Goal: Communication & Community: Answer question/provide support

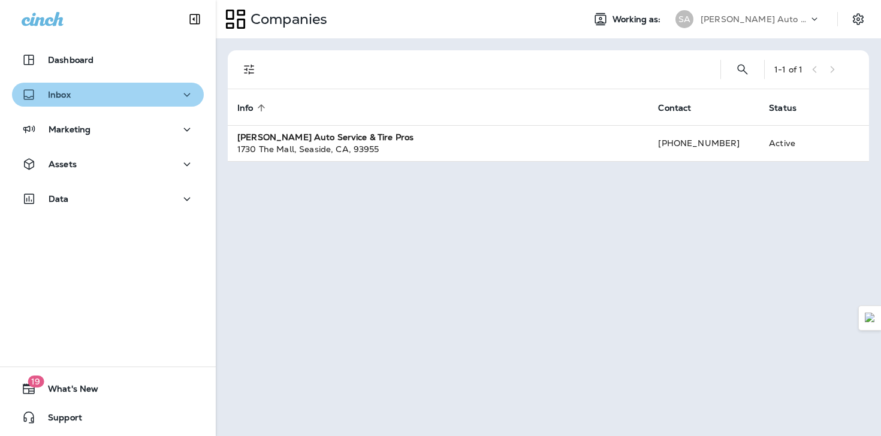
click at [110, 94] on div "Inbox" at bounding box center [108, 95] width 173 height 15
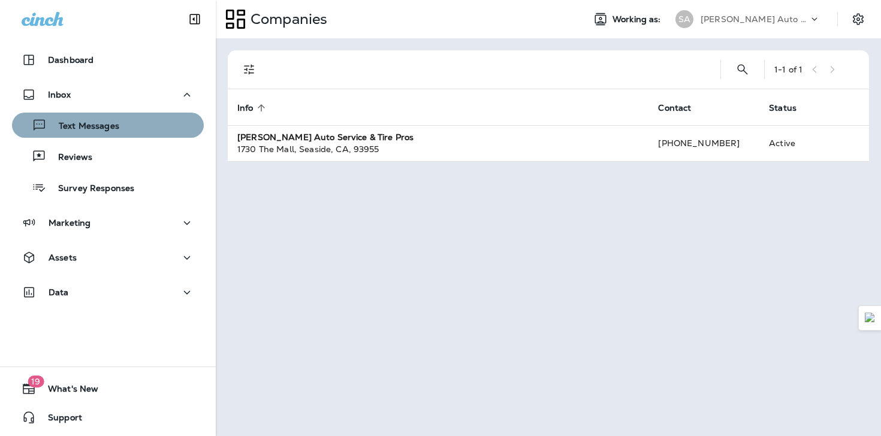
click at [118, 129] on div "Text Messages" at bounding box center [108, 125] width 182 height 18
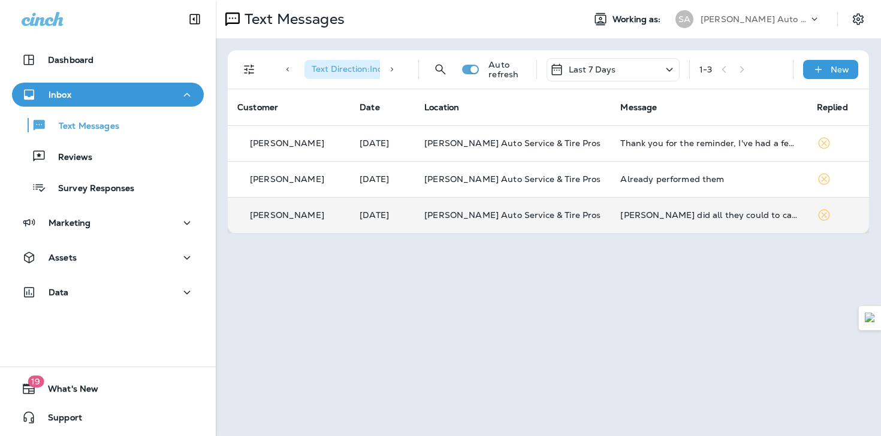
click at [267, 220] on p "[PERSON_NAME]" at bounding box center [287, 215] width 74 height 10
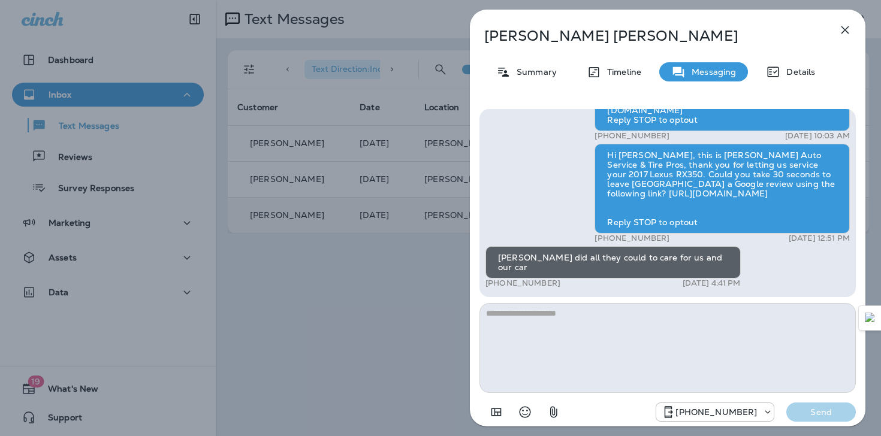
click at [847, 35] on icon "button" at bounding box center [845, 30] width 14 height 14
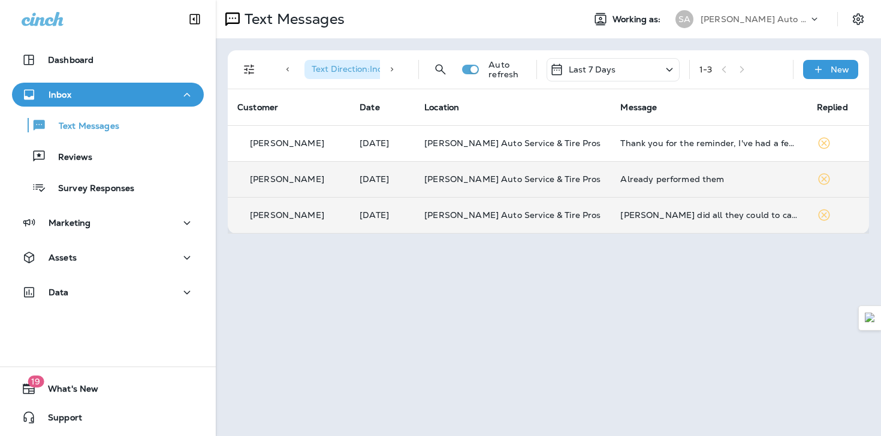
click at [340, 180] on div "[PERSON_NAME]" at bounding box center [288, 179] width 103 height 13
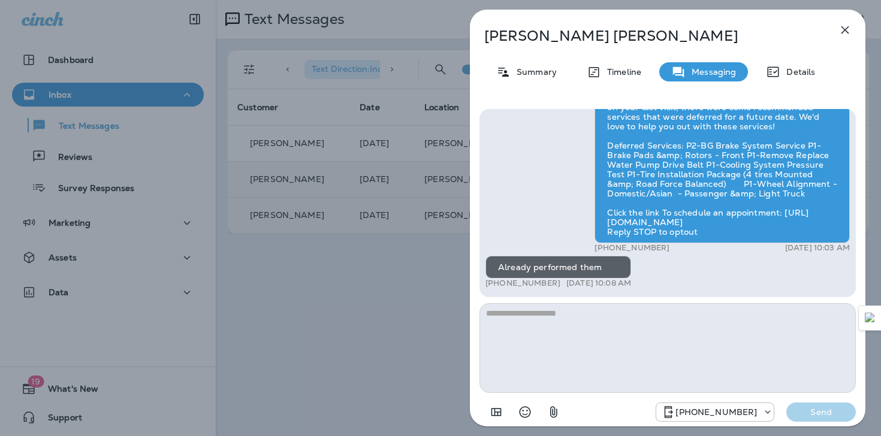
click at [844, 37] on icon "button" at bounding box center [845, 30] width 14 height 14
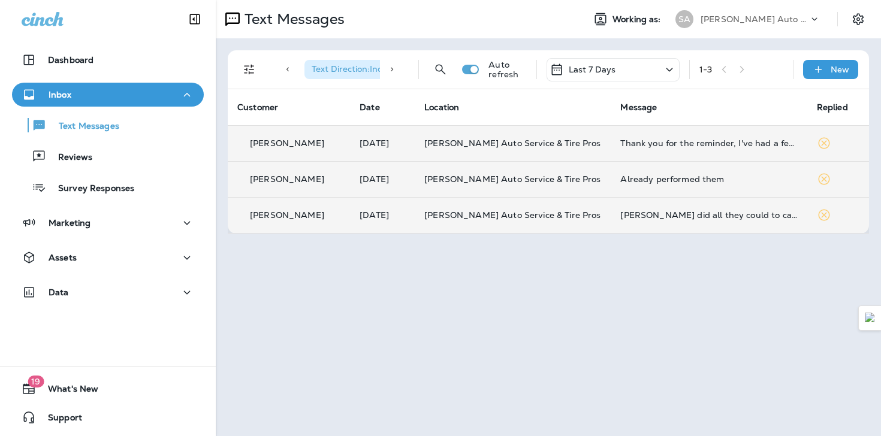
click at [293, 141] on p "[PERSON_NAME]" at bounding box center [287, 143] width 74 height 10
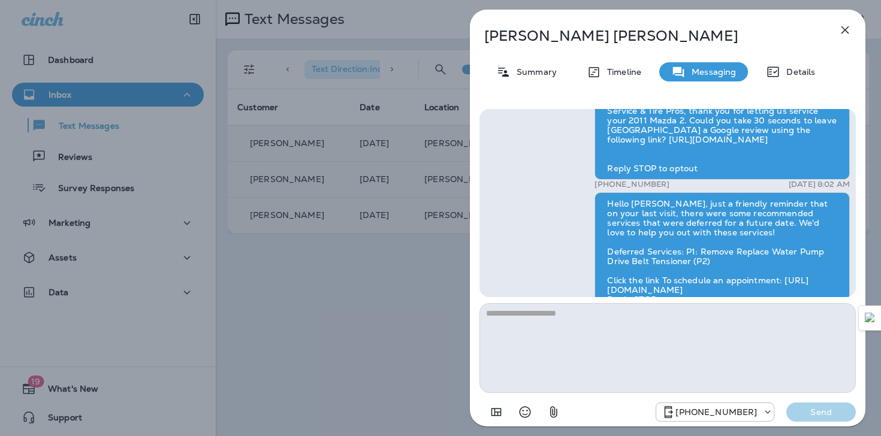
scroll to position [-80, 0]
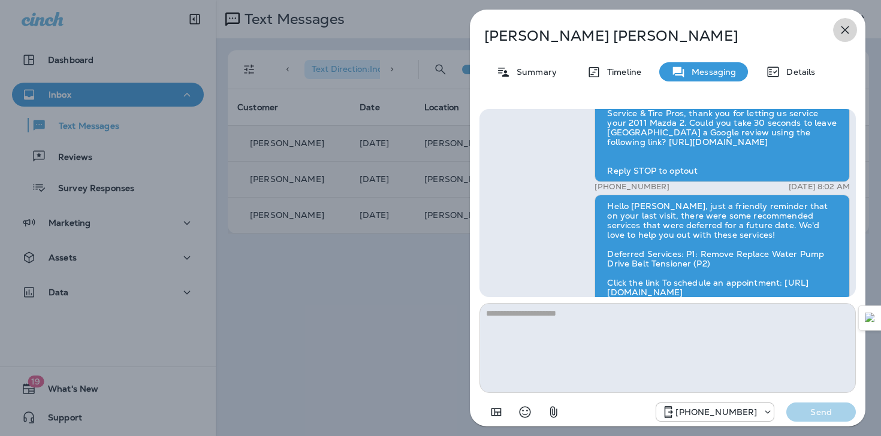
click at [846, 36] on icon "button" at bounding box center [845, 30] width 14 height 14
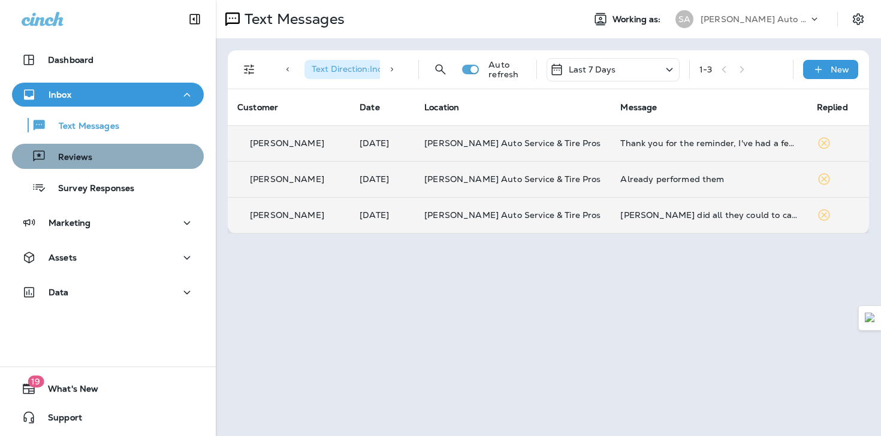
click at [76, 153] on p "Reviews" at bounding box center [69, 157] width 46 height 11
